Goal: Feedback & Contribution: Submit feedback/report problem

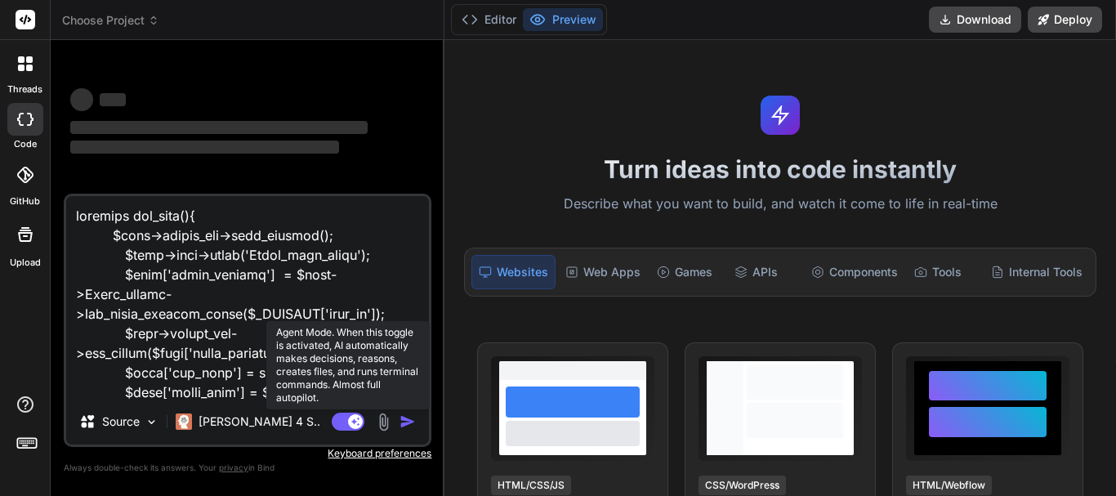
click at [349, 421] on rect at bounding box center [355, 421] width 15 height 15
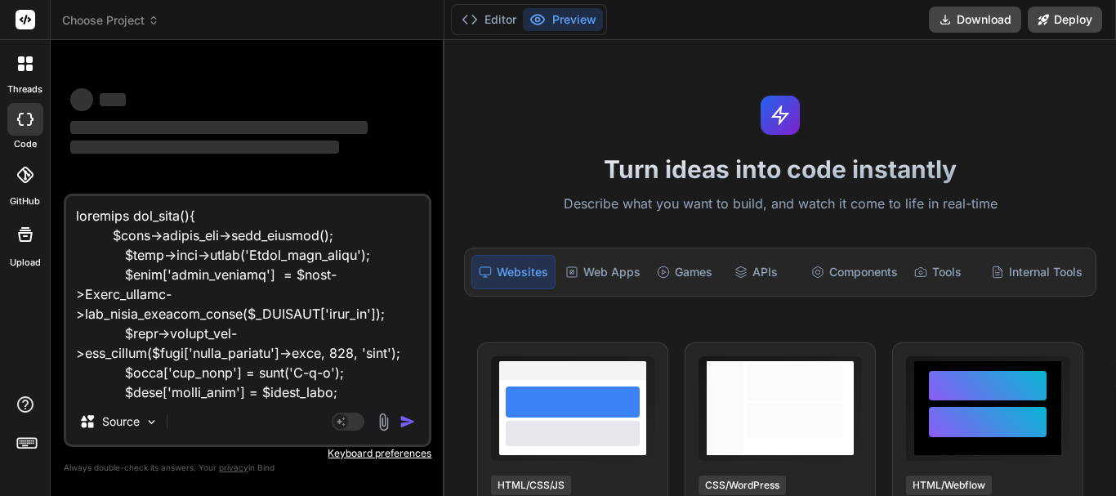
type textarea "x"
click at [204, 378] on textarea at bounding box center [247, 297] width 363 height 203
type textarea "T"
type textarea "x"
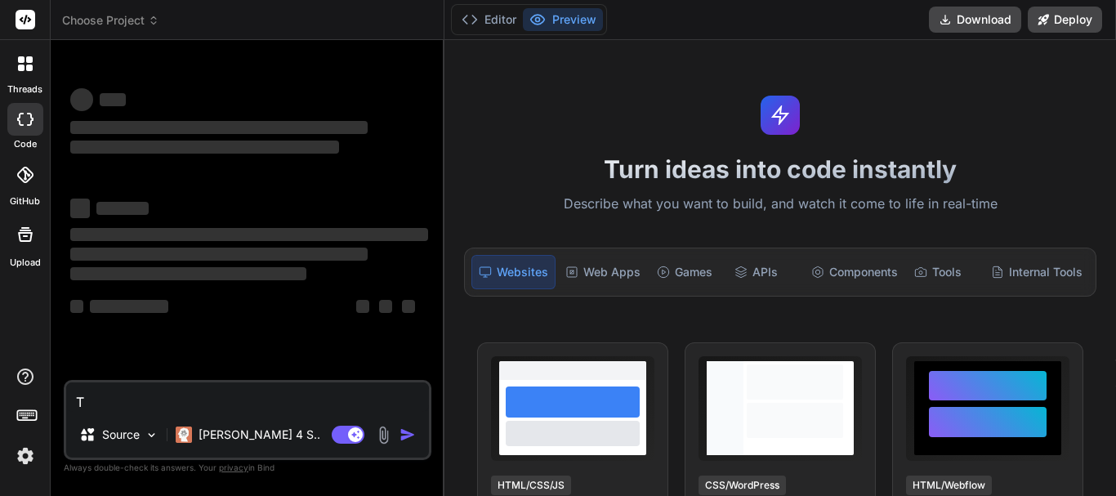
type textarea "Th"
type textarea "x"
type textarea "The"
type textarea "x"
type textarea "Ther"
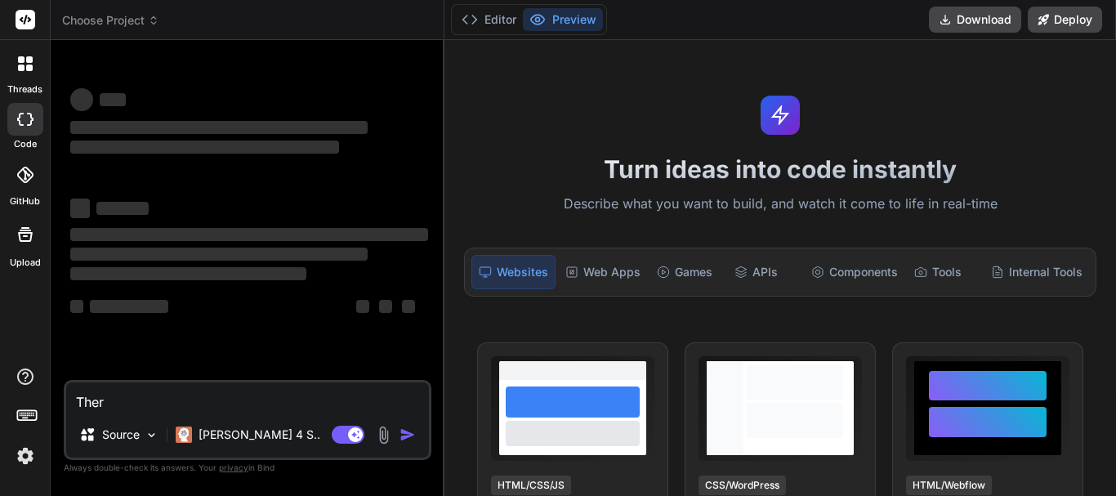
type textarea "x"
type textarea "There"
type textarea "x"
type textarea "There"
type textarea "x"
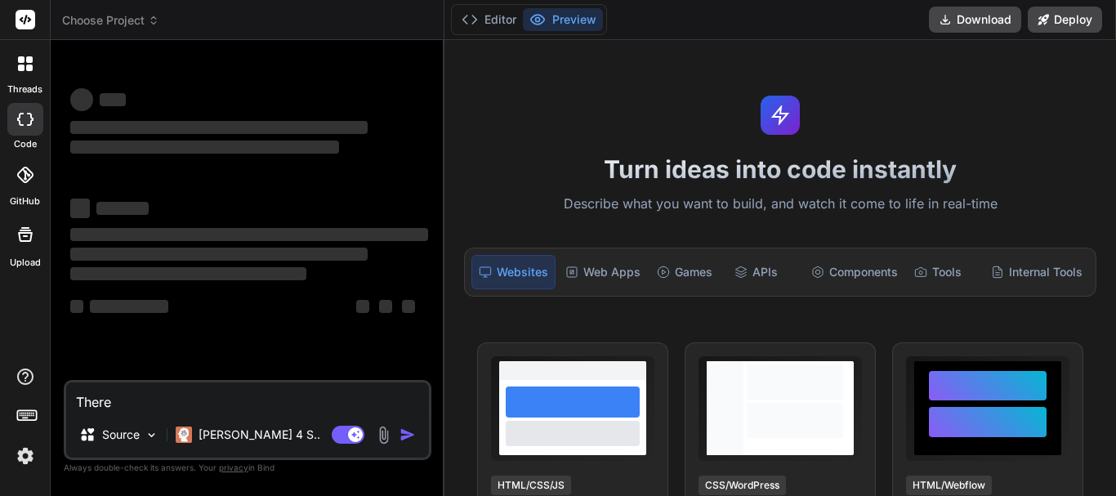
type textarea "There a"
type textarea "x"
type textarea "There ar"
type textarea "x"
type textarea "There are"
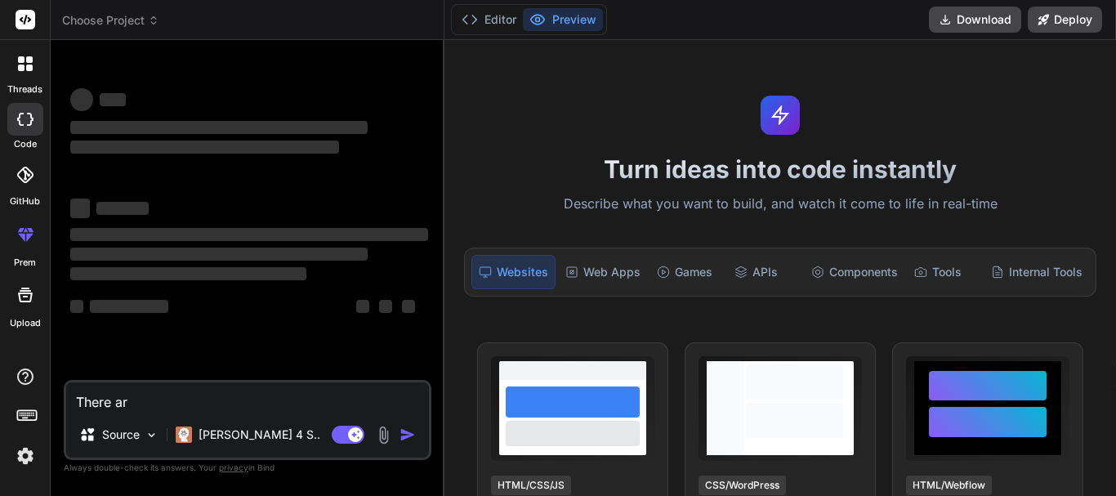
type textarea "x"
type textarea "There are"
type textarea "x"
type textarea "There are u"
type textarea "x"
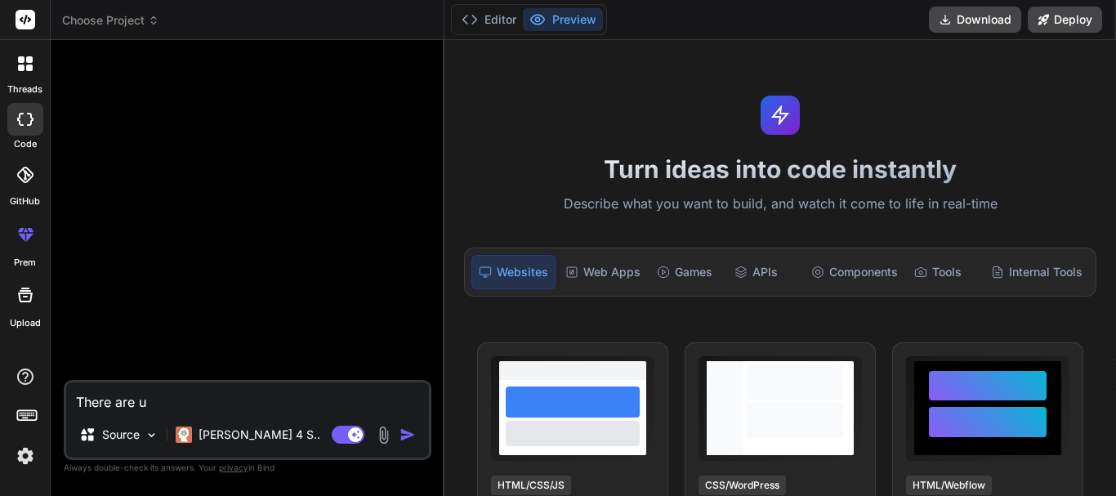
type textarea "There are un"
type textarea "x"
type textarea "There are une"
type textarea "x"
type textarea "There are unec"
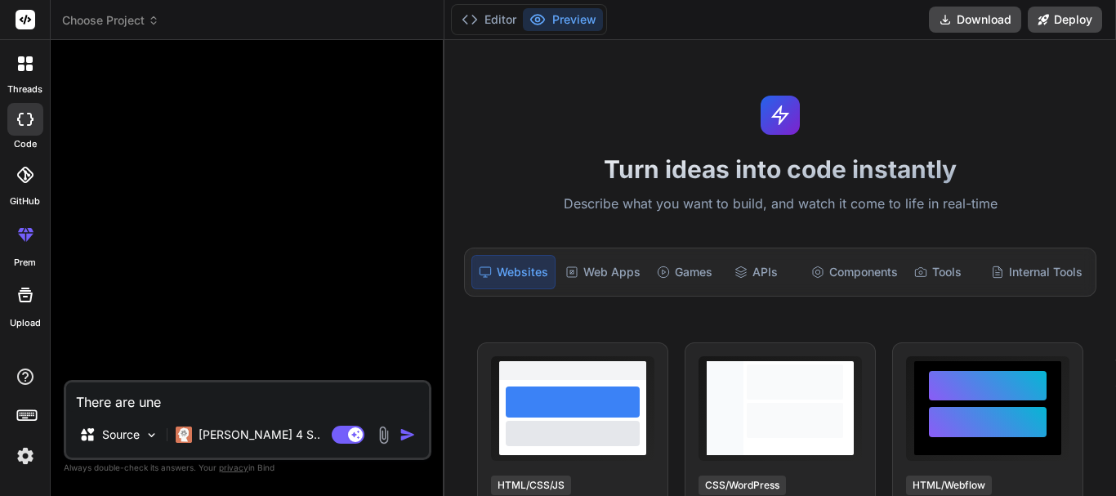
type textarea "x"
type textarea "There are unecc"
type textarea "x"
type textarea "There are unecce"
type textarea "x"
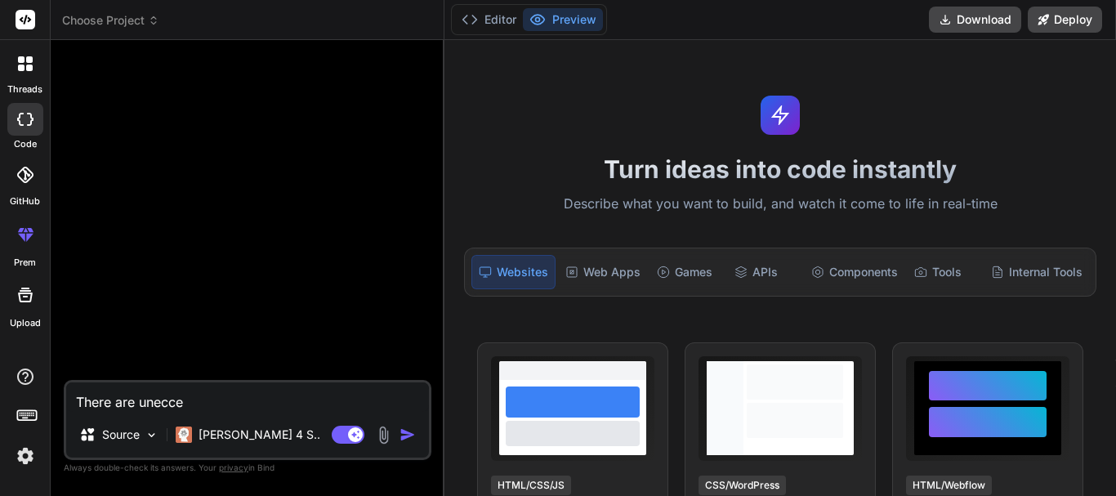
type textarea "There are unecc"
type textarea "x"
type textarea "There are unec"
type textarea "x"
type textarea "There are une"
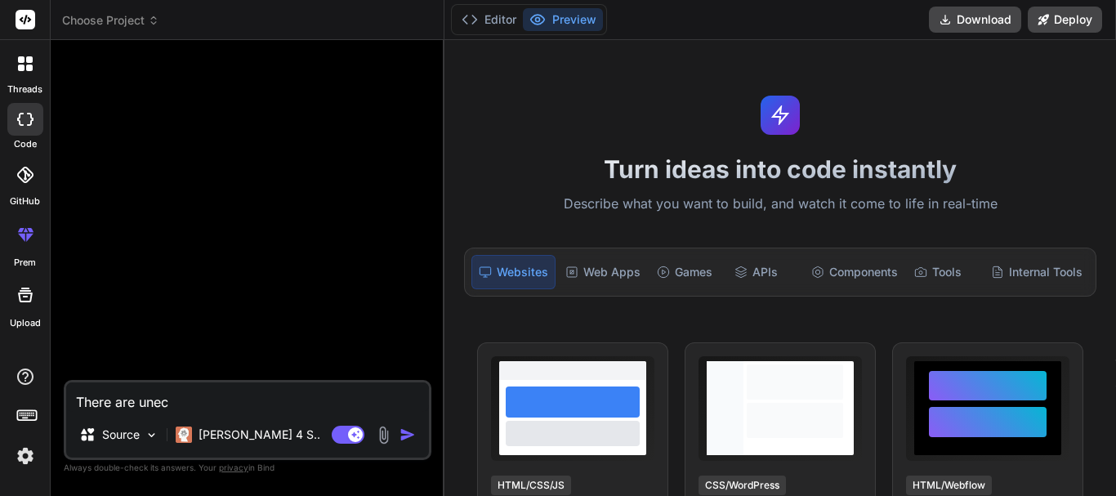
type textarea "x"
type textarea "There are unes"
type textarea "x"
type textarea "There are uness"
type textarea "x"
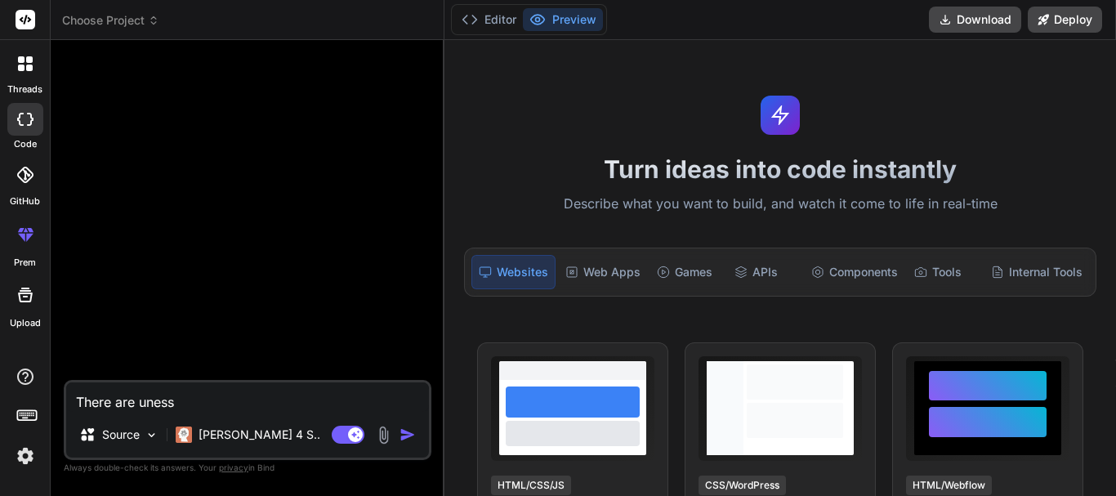
type textarea "There are unessa"
type textarea "x"
type textarea "There are unessar"
type textarea "x"
type textarea "There are unessary"
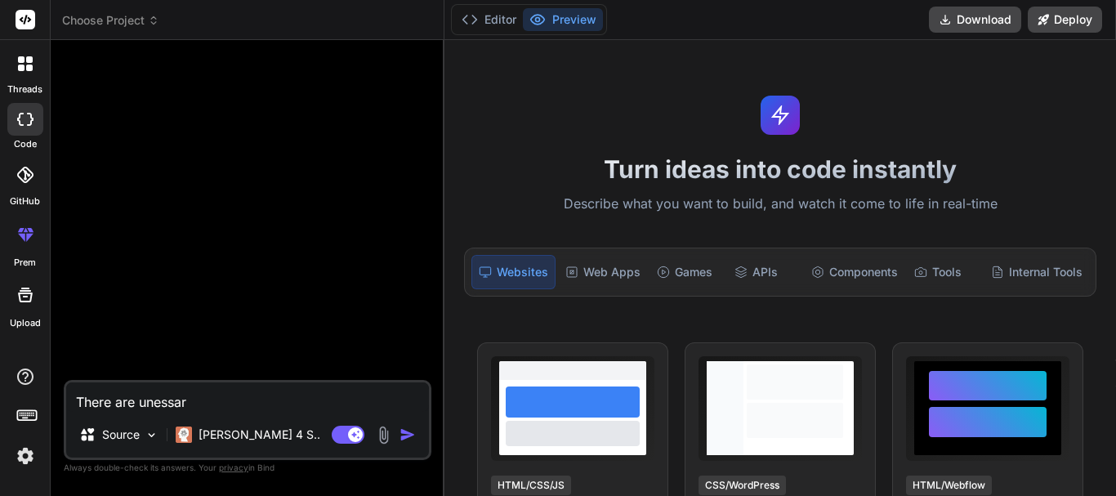
type textarea "x"
type textarea "There are unessaryy"
type textarea "x"
type textarea "There are unessary"
type textarea "x"
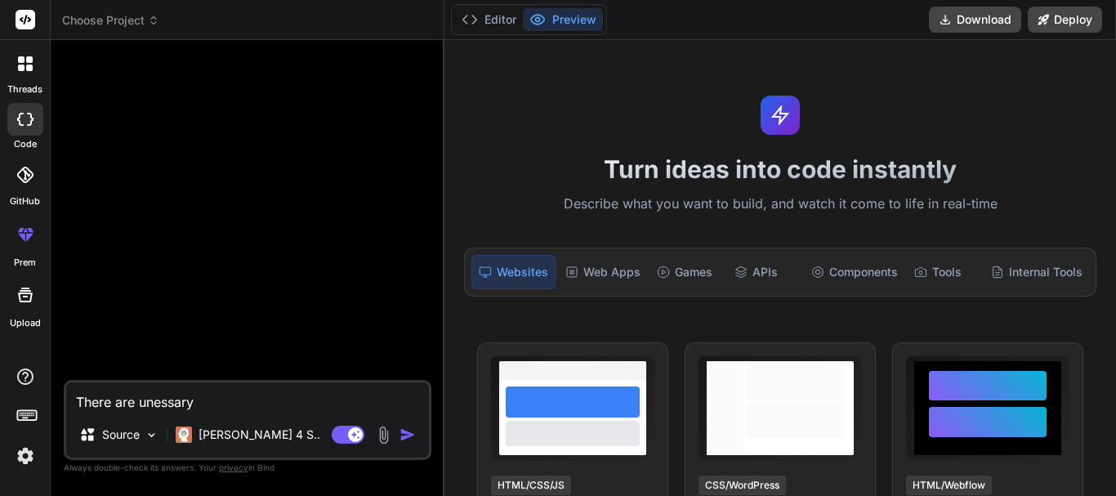
type textarea "There are unecssary"
type textarea "x"
type textarea "There are unecessary"
type textarea "x"
type textarea "There are unecessary"
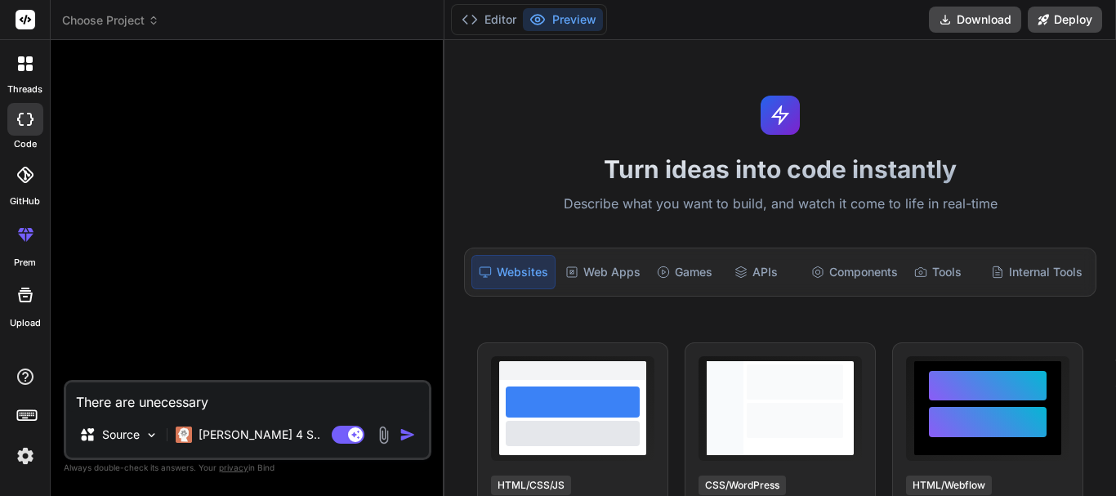
type textarea "x"
type textarea "There are unecessary l"
type textarea "x"
type textarea "There are unecessary li"
type textarea "x"
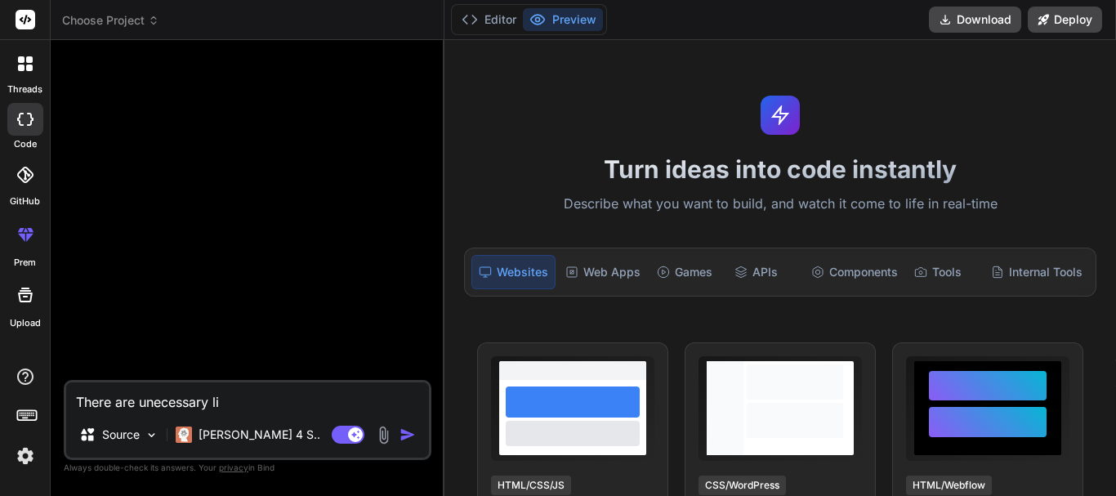
type textarea "There are unecessary lin"
type textarea "x"
type textarea "There are unecessary line"
type textarea "x"
type textarea "There are unecessary line"
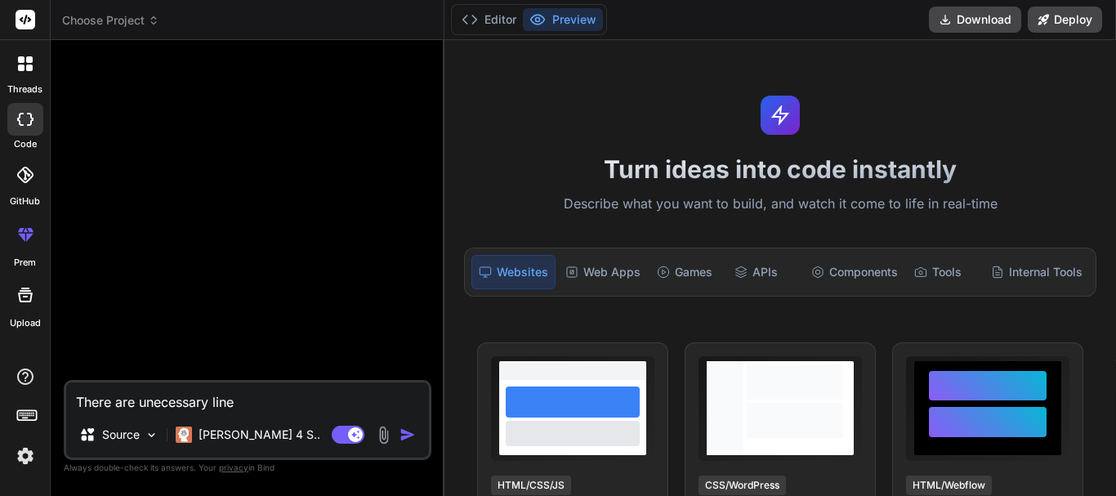
type textarea "x"
type textarea "There are unecessary line"
type textarea "x"
type textarea "There are unecessary lines"
type textarea "x"
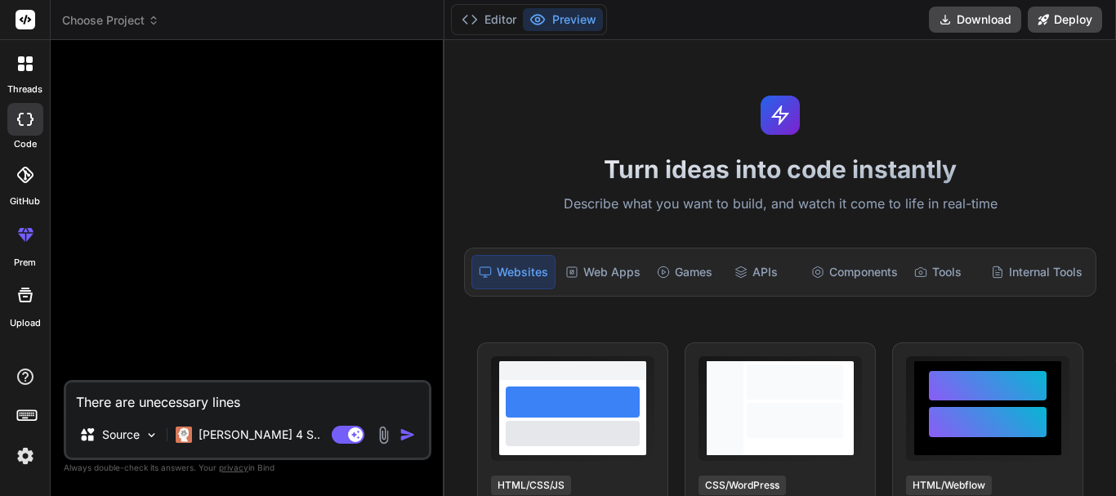
type textarea "There are unecessary lines"
type textarea "x"
type textarea "There are unecessary lines p"
type textarea "x"
type textarea "There are unecessary lines"
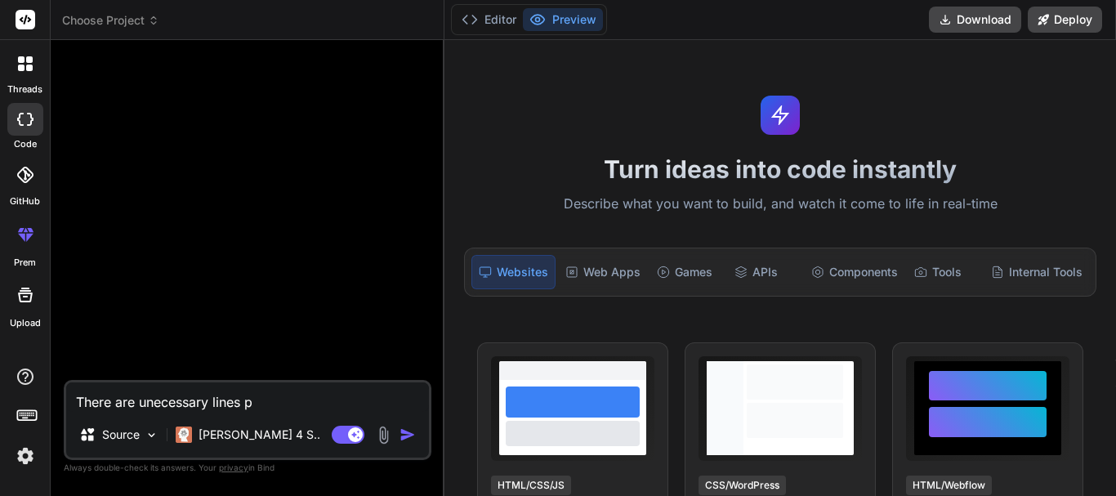
type textarea "x"
type textarea "There are unecessary lines o"
type textarea "x"
type textarea "There are unecessary lines of"
type textarea "x"
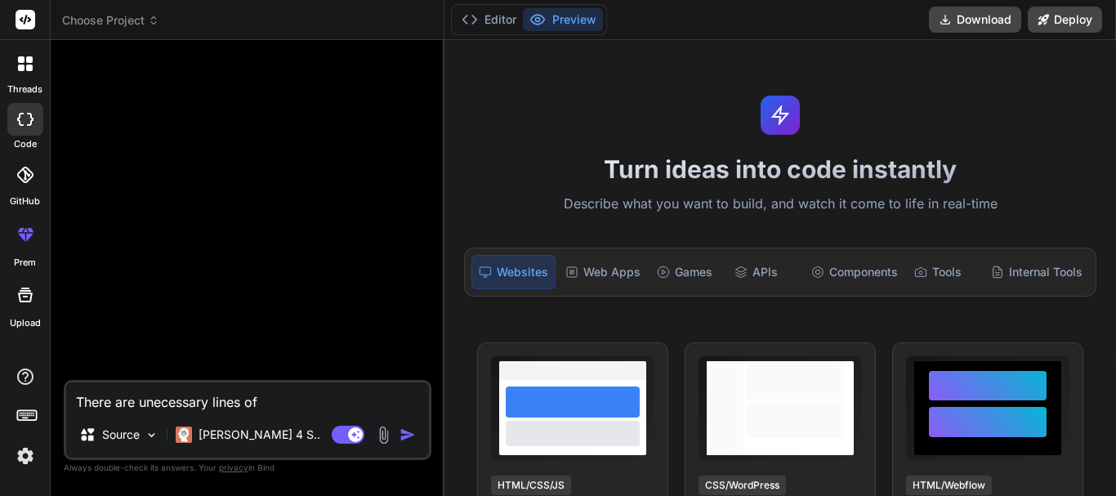
type textarea "There are unecessary lines of"
type textarea "x"
type textarea "There are unecessary lines of c"
type textarea "x"
type textarea "There are unecessary lines of co"
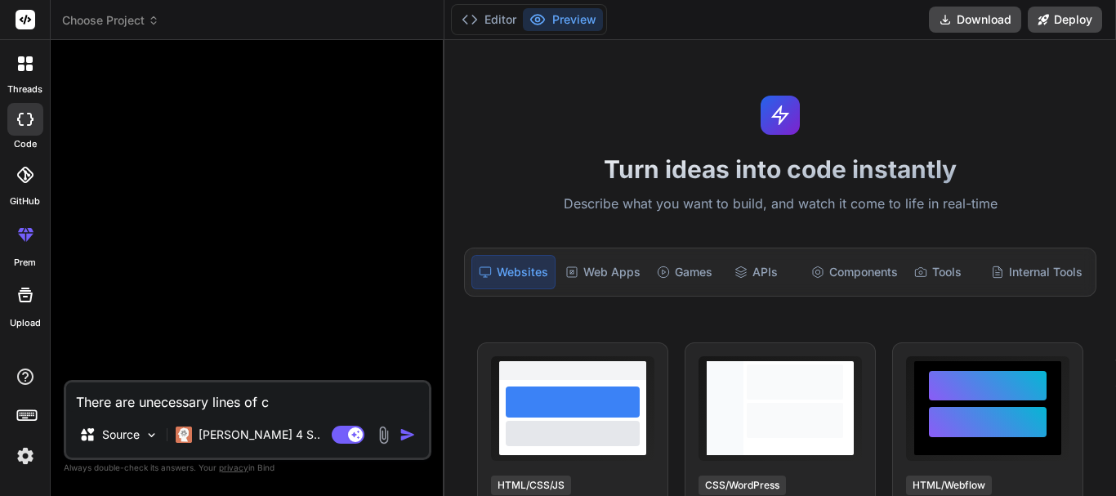
type textarea "x"
type textarea "There are unecessary lines of cod"
type textarea "x"
type textarea "There are unecessary lines of code"
type textarea "x"
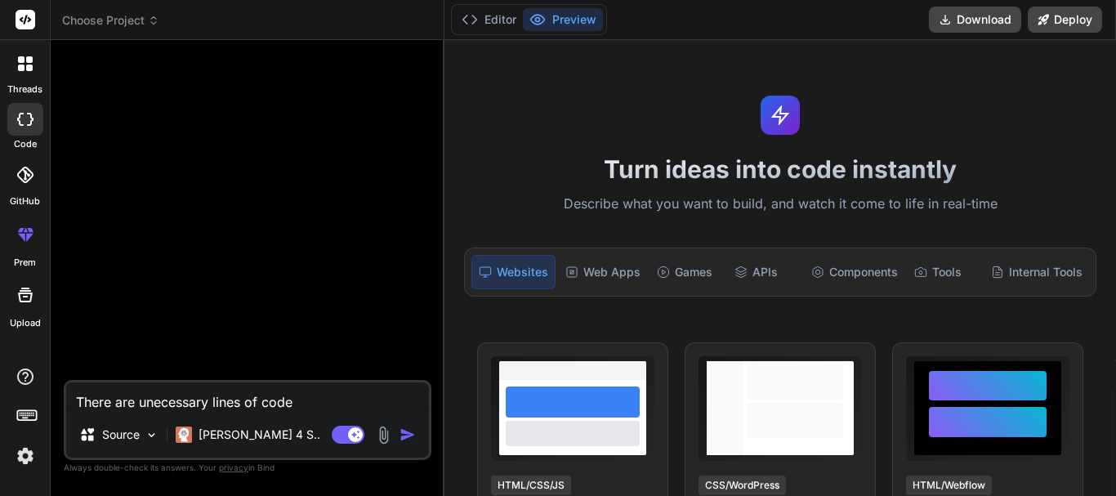
type textarea "There are unecessary lines of code"
type textarea "x"
type textarea "There are unecessary lines of code h"
type textarea "x"
type textarea "There are unecessary lines of code he"
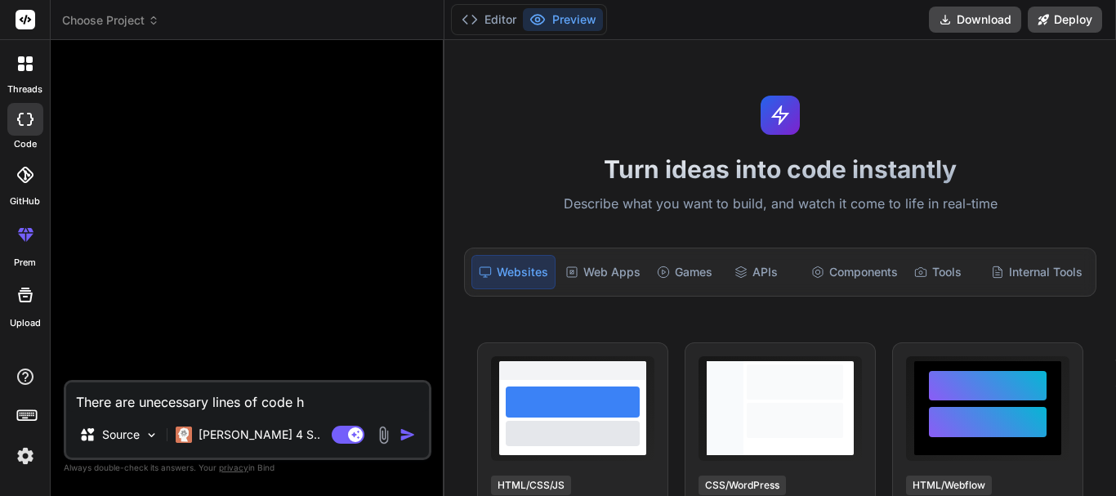
type textarea "x"
type textarea "There are unecessary lines of code her"
type textarea "x"
type textarea "There are unecessary lines of code here"
type textarea "x"
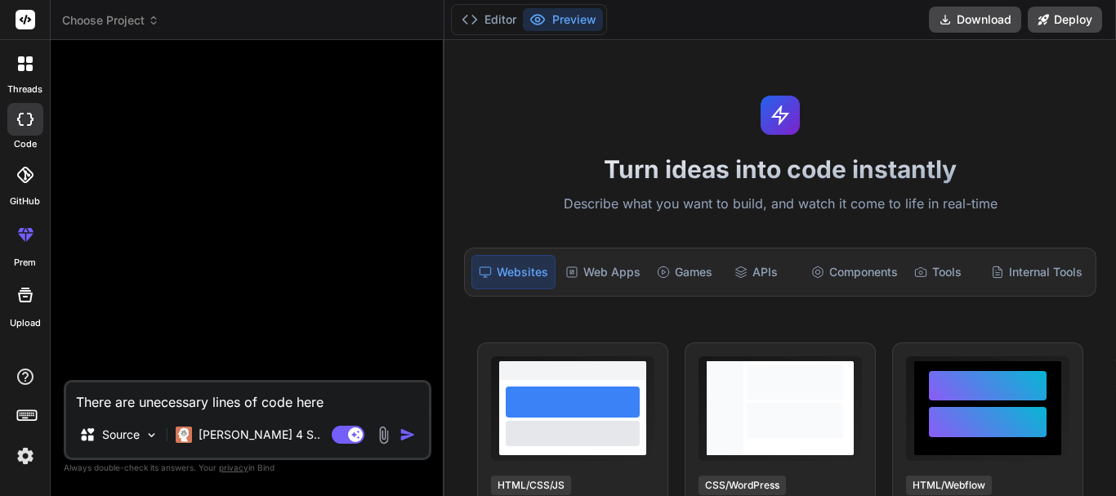
type textarea "There are unecessary lines of code here"
type textarea "x"
type textarea "There are unecessary lines of code here r"
type textarea "x"
type textarea "There are unecessary lines of code here re"
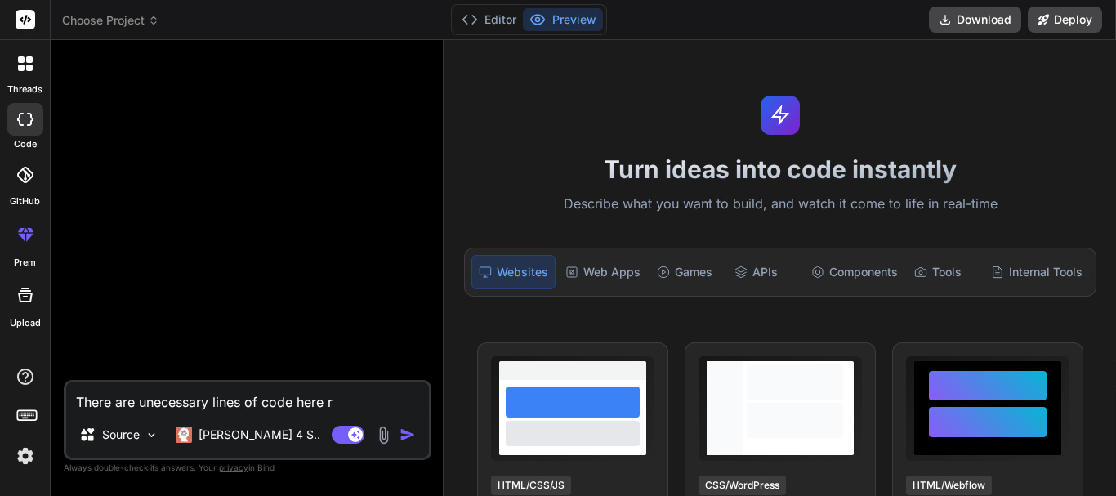
type textarea "x"
type textarea "There are unecessary lines of code here rem"
type textarea "x"
type textarea "There are unecessary lines of code here remo"
type textarea "x"
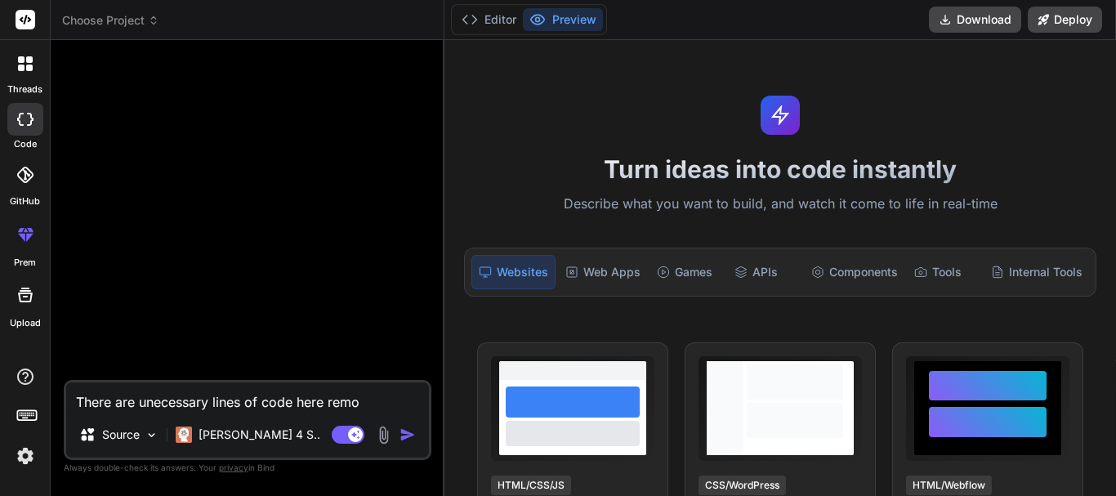
type textarea "There are unecessary lines of code here remov"
type textarea "x"
type textarea "There are unecessary lines of code here remove"
type textarea "x"
type textarea "There are unecessary lines of code here remove"
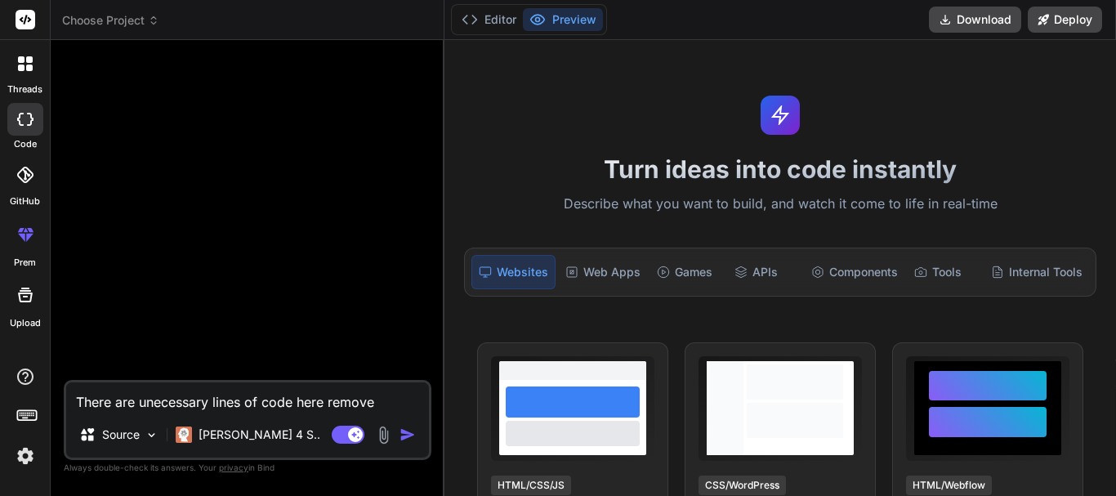
type textarea "x"
type textarea "There are unecessary lines of code here remove t"
type textarea "x"
type textarea "There are unecessary lines of code here remove th"
type textarea "x"
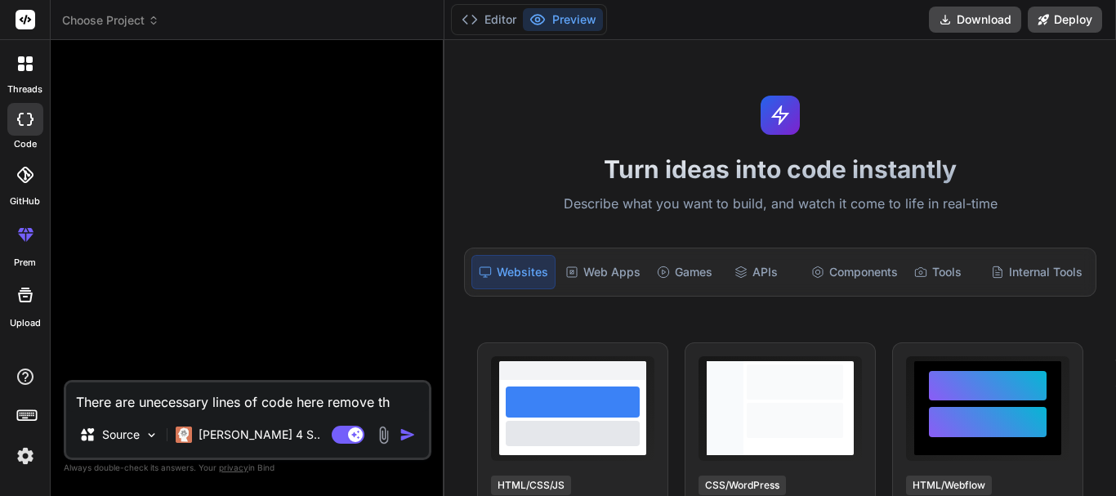
type textarea "There are unecessary lines of code here remove the"
type textarea "x"
type textarea "There are unecessary lines of code here remove them"
type textarea "x"
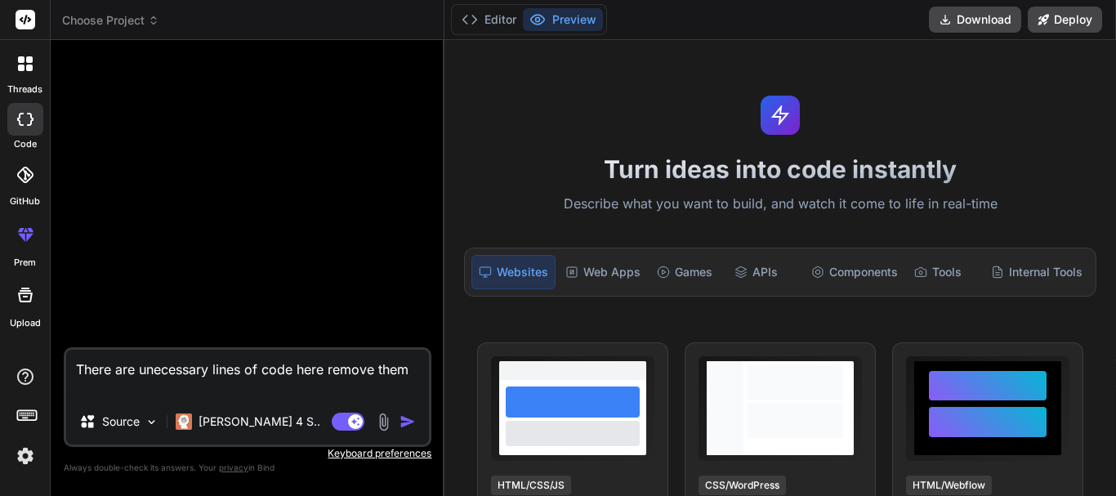
paste textarea "function add_debt($batch_code = ""){ $this->custom_lib->page_protect(); $data['…"
type textarea "There are unecessary lines of code here remove them function add_debt($batch_co…"
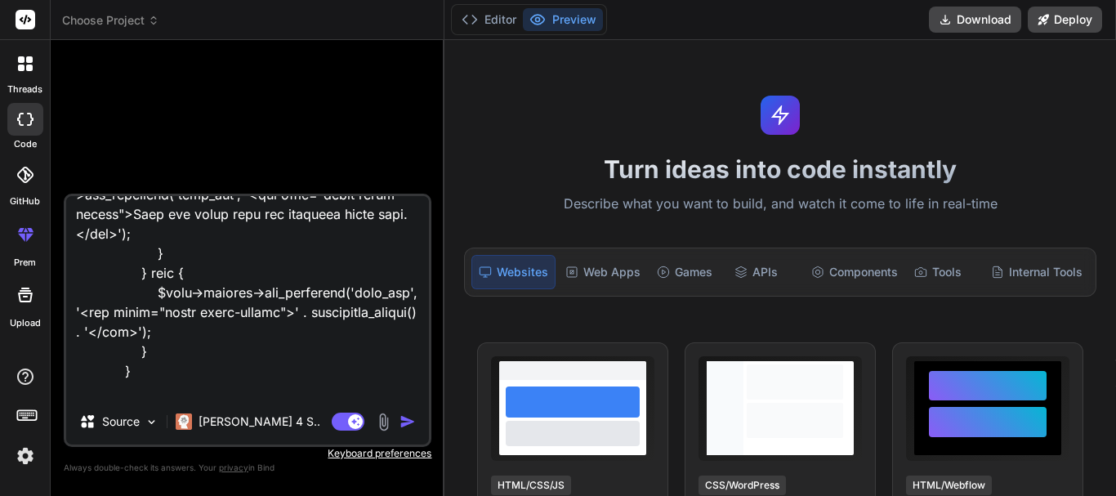
type textarea "x"
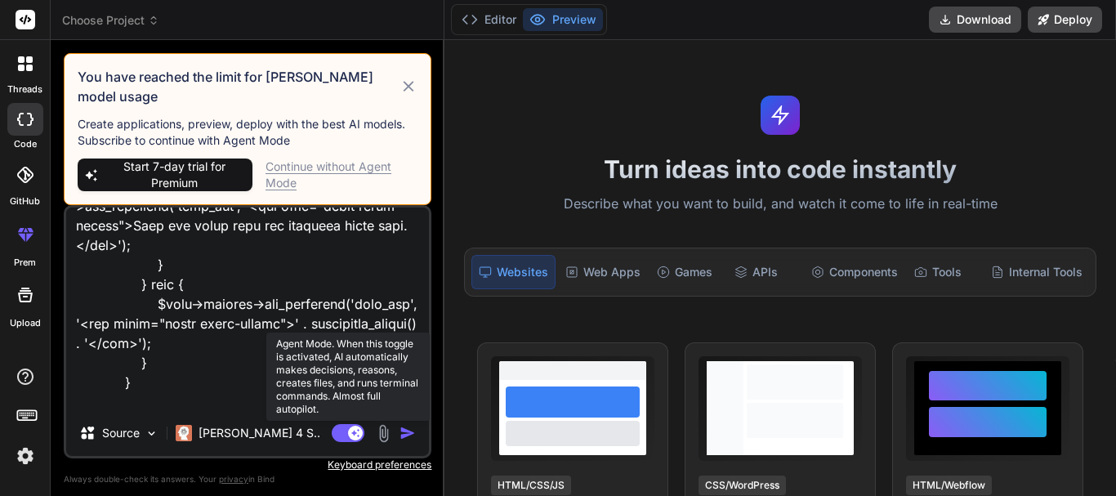
type textarea "There are unecessary lines of code here remove them function add_debt($batch_co…"
click at [364, 424] on rect at bounding box center [348, 433] width 33 height 18
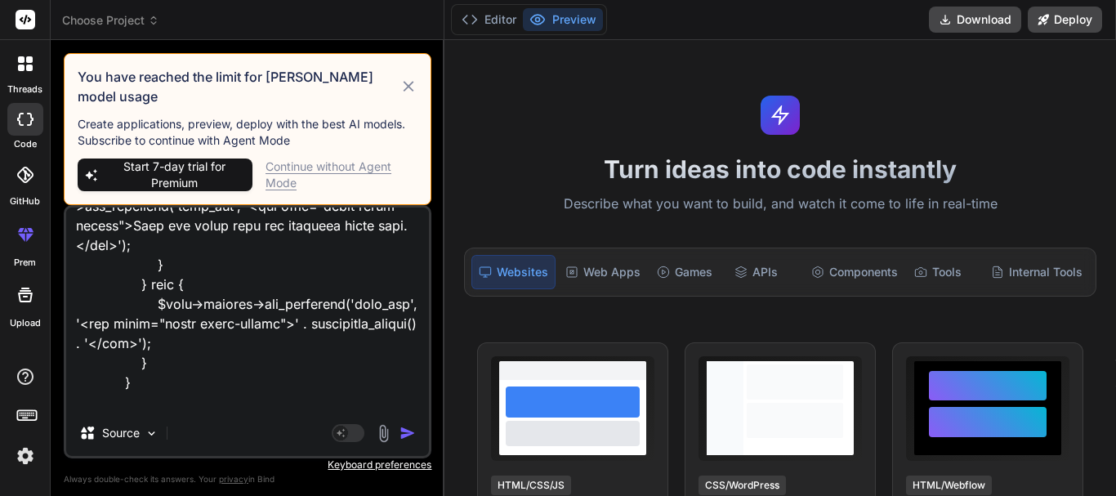
click at [391, 424] on img at bounding box center [383, 433] width 19 height 19
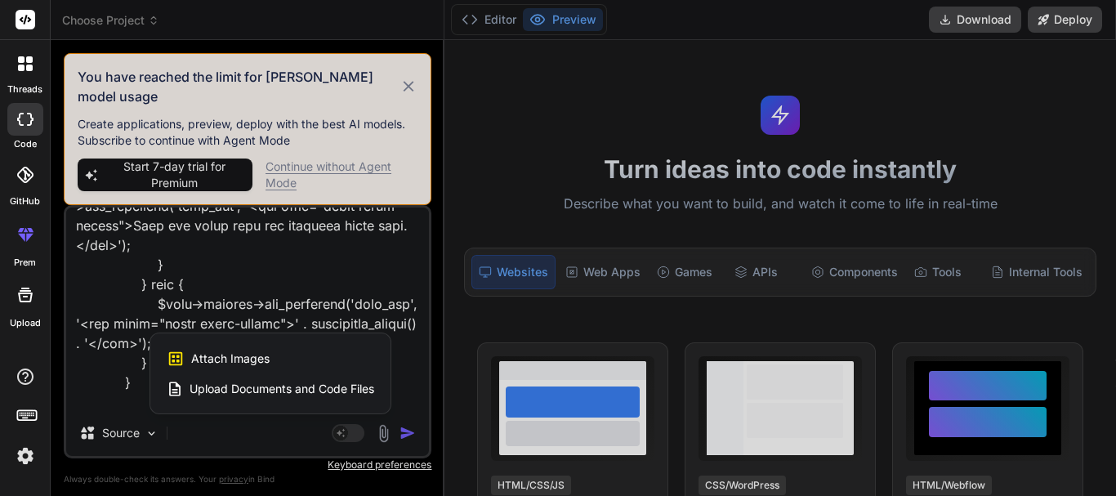
click at [403, 422] on div at bounding box center [558, 248] width 1116 height 496
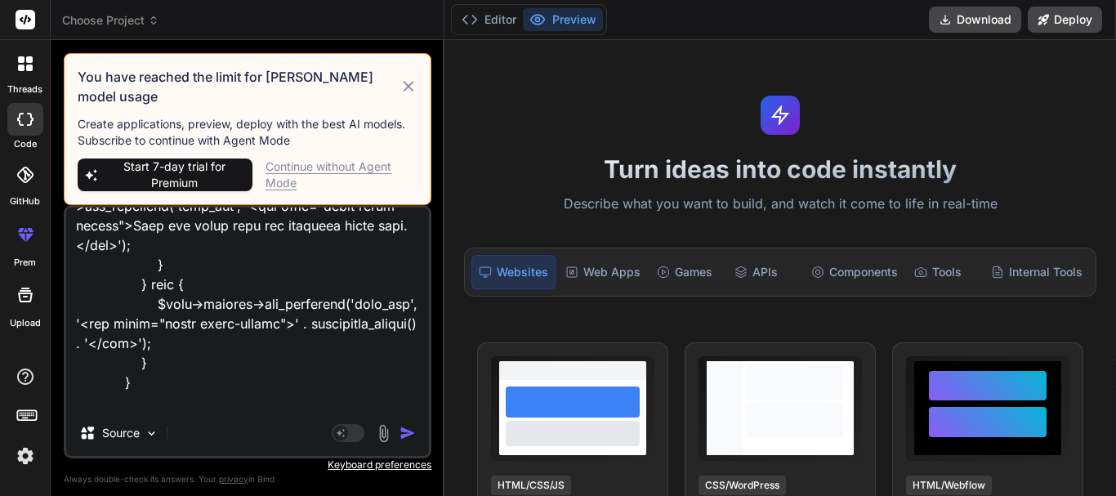
click at [403, 425] on img "button" at bounding box center [408, 433] width 16 height 16
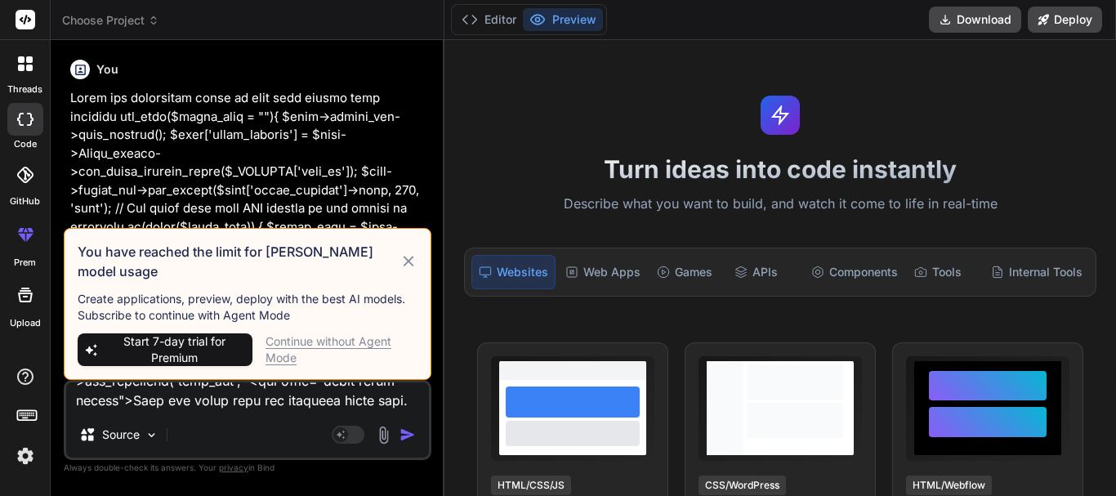
scroll to position [0, 0]
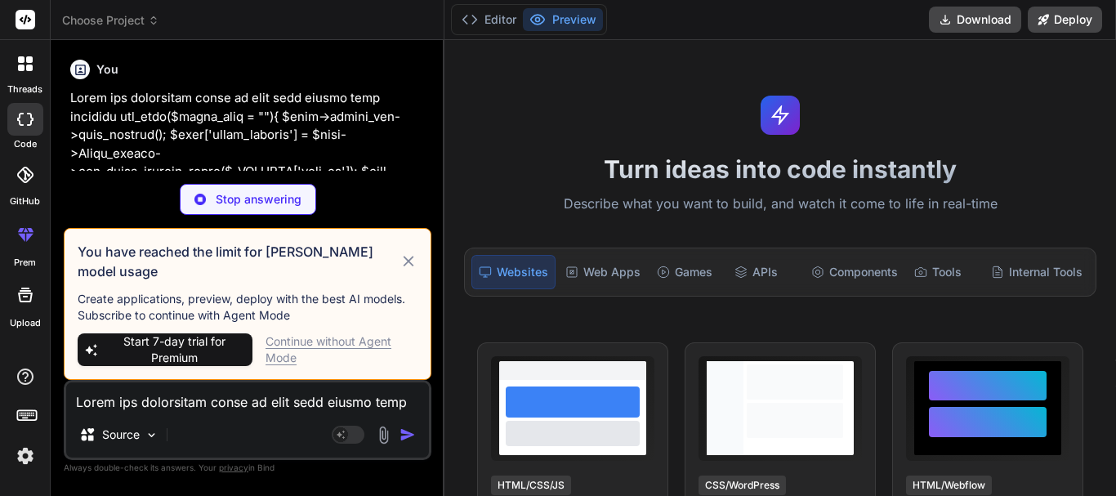
type textarea "x"
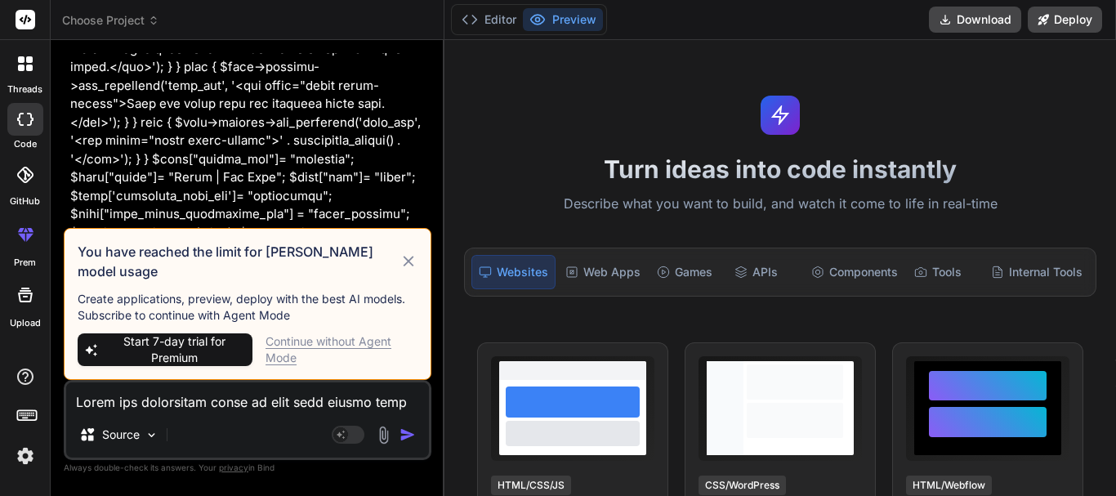
scroll to position [1530, 0]
